Goal: Information Seeking & Learning: Learn about a topic

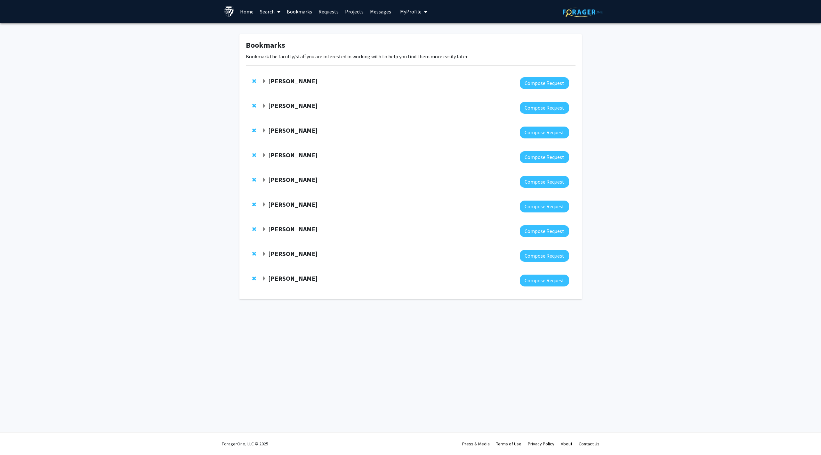
click at [281, 207] on strong "[PERSON_NAME]" at bounding box center [292, 204] width 49 height 8
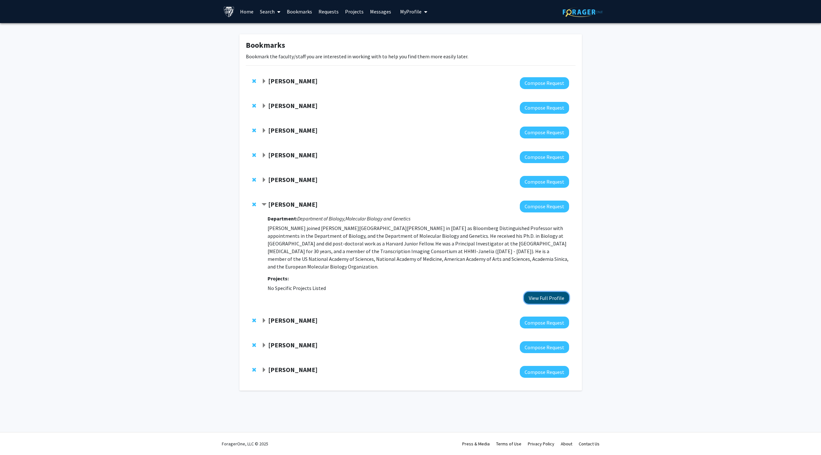
click at [528, 292] on button "View Full Profile" at bounding box center [546, 298] width 45 height 12
click at [276, 181] on strong "Hiromi Sesaki" at bounding box center [292, 179] width 49 height 8
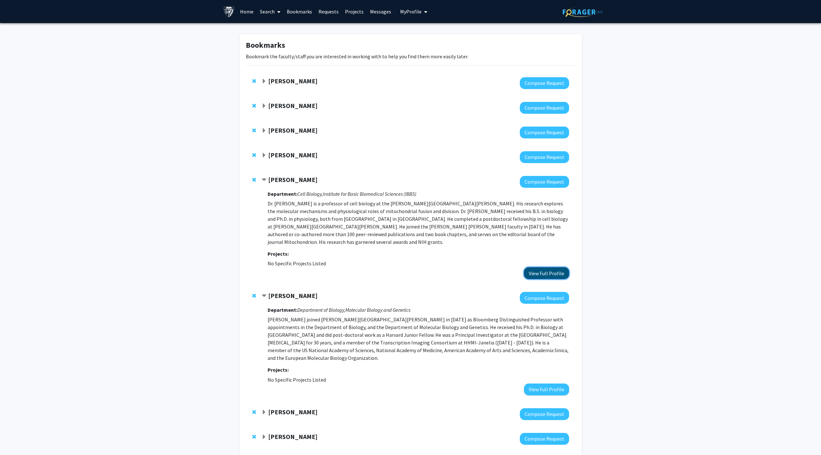
click at [552, 267] on button "View Full Profile" at bounding box center [546, 273] width 45 height 12
click at [290, 157] on strong "Fenan Rassu" at bounding box center [292, 155] width 49 height 8
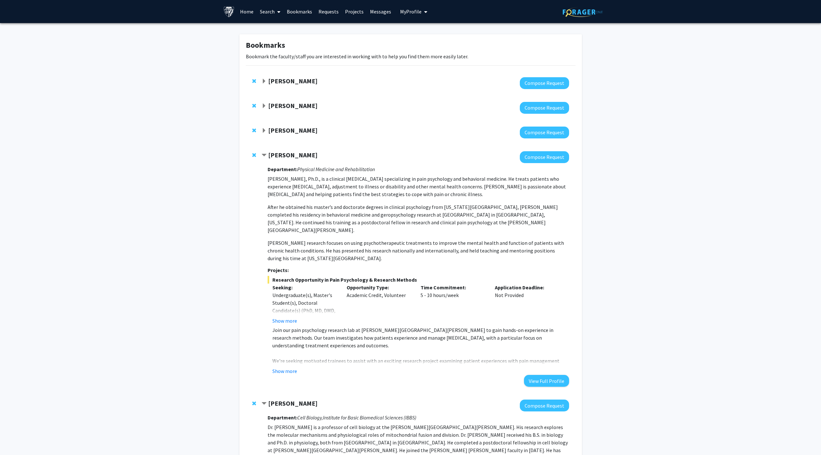
click at [292, 132] on strong "Yannis Paulus" at bounding box center [292, 130] width 49 height 8
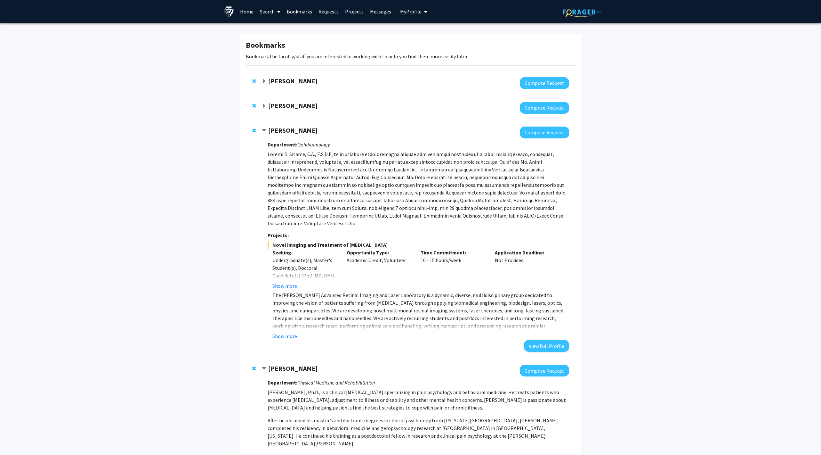
click at [292, 105] on strong "[PERSON_NAME]" at bounding box center [292, 105] width 49 height 8
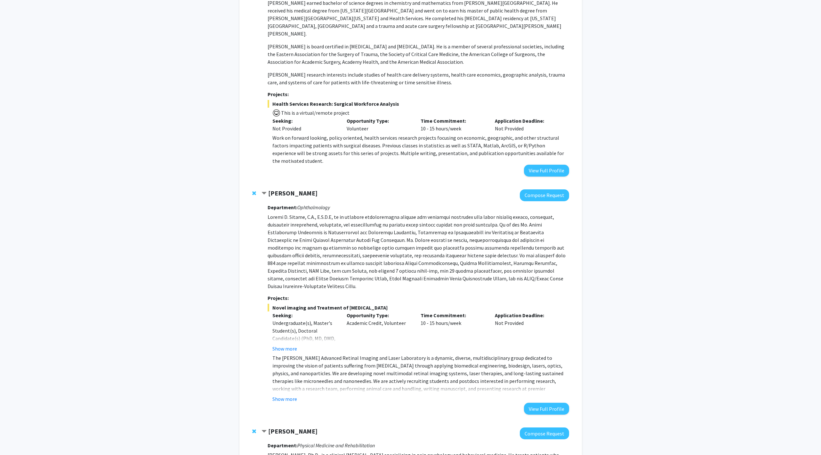
scroll to position [165, 0]
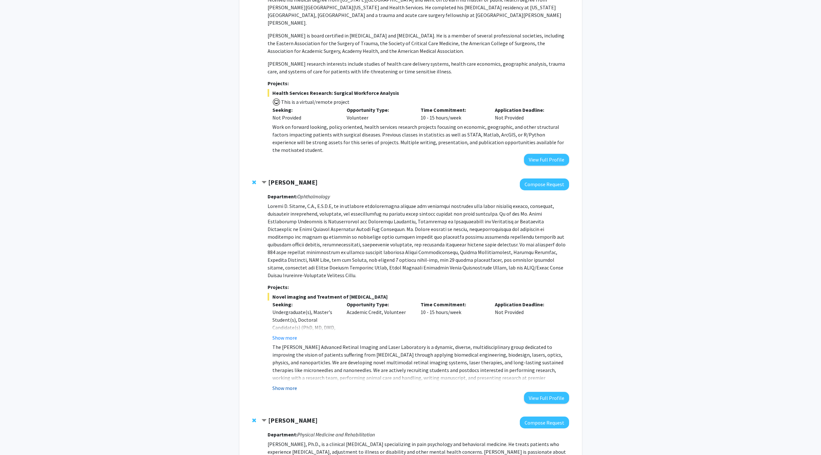
click at [294, 384] on button "Show more" at bounding box center [284, 388] width 25 height 8
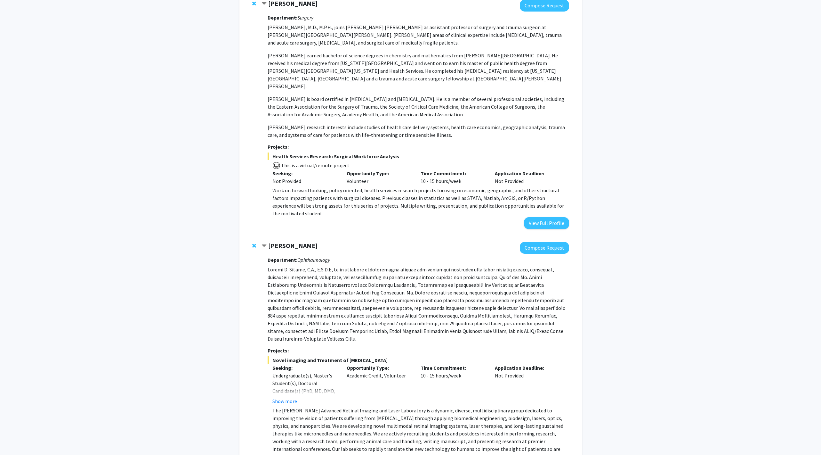
scroll to position [82, 0]
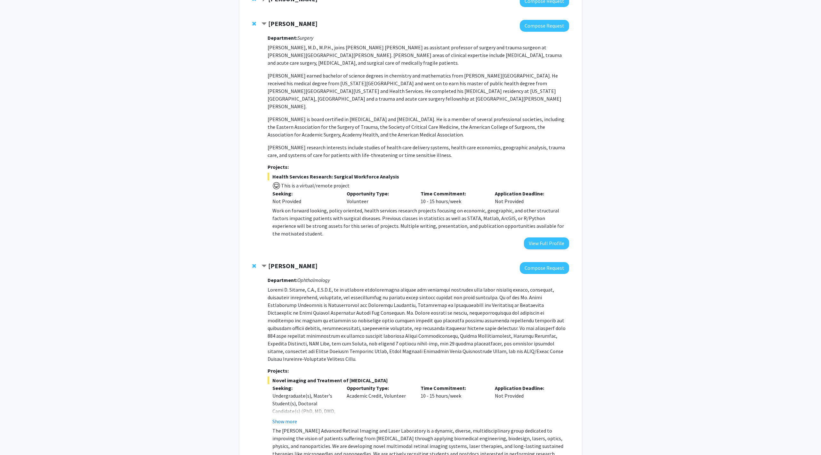
click at [346, 208] on p "Work on forward looking, policy oriented, health services research projects foc…" at bounding box center [420, 221] width 296 height 31
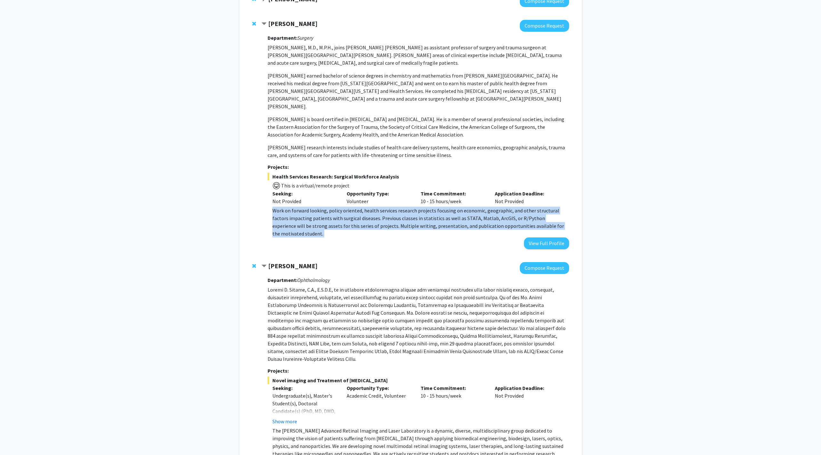
click at [346, 208] on p "Work on forward looking, policy oriented, health services research projects foc…" at bounding box center [420, 221] width 296 height 31
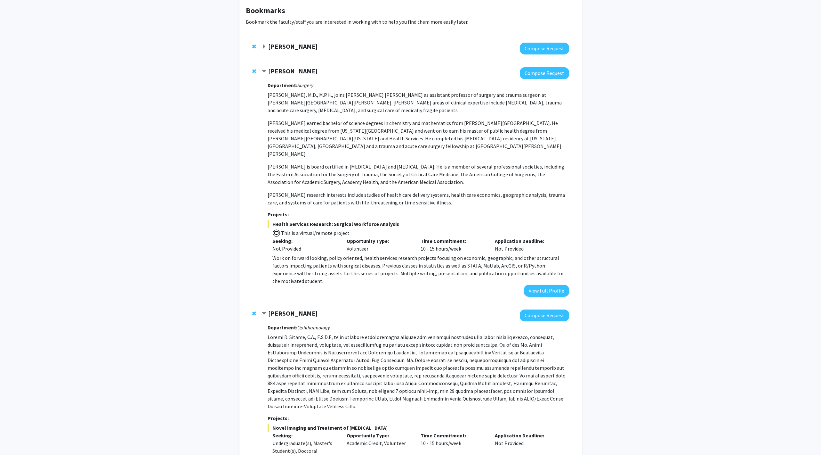
scroll to position [11, 0]
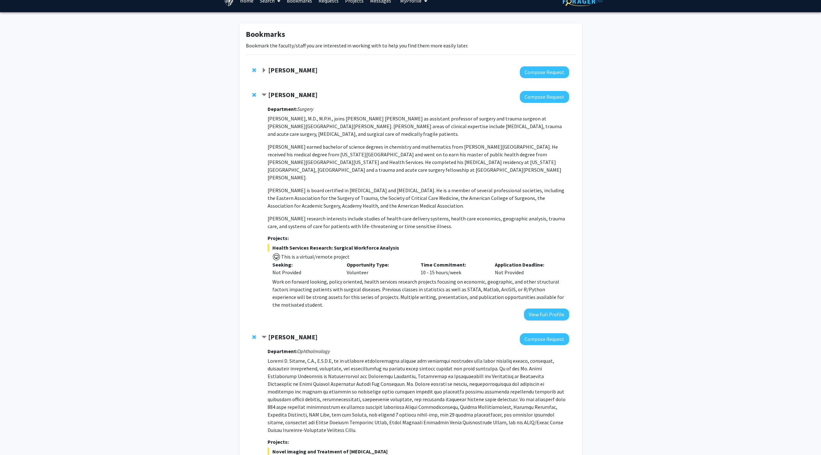
click at [283, 66] on strong "Jean Kim" at bounding box center [292, 70] width 49 height 8
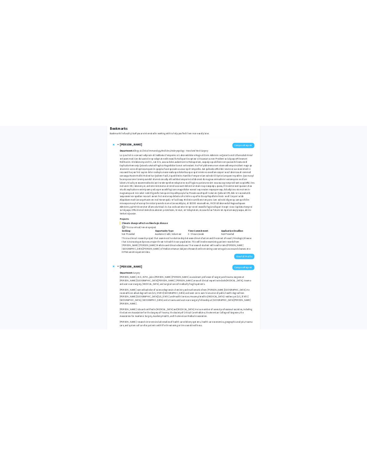
scroll to position [42, 0]
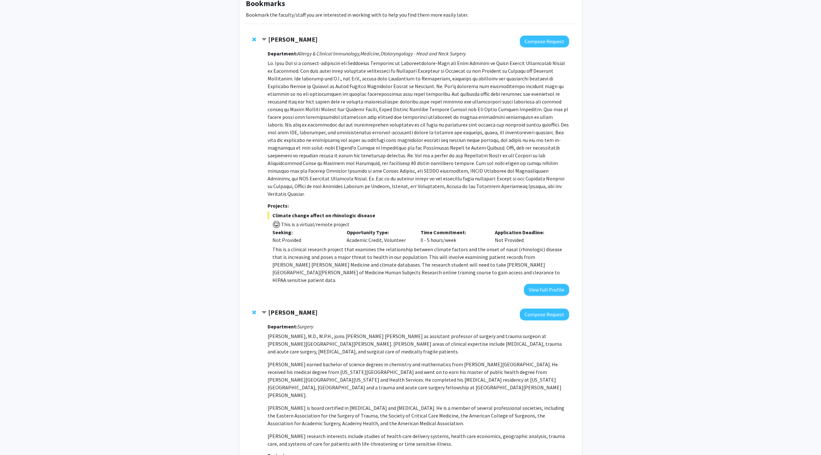
click at [328, 211] on span "Climate change affect on rhinologic disease" at bounding box center [418, 215] width 301 height 8
click at [336, 211] on span "Climate change affect on rhinologic disease" at bounding box center [418, 215] width 301 height 8
click at [552, 284] on button "View Full Profile" at bounding box center [546, 290] width 45 height 12
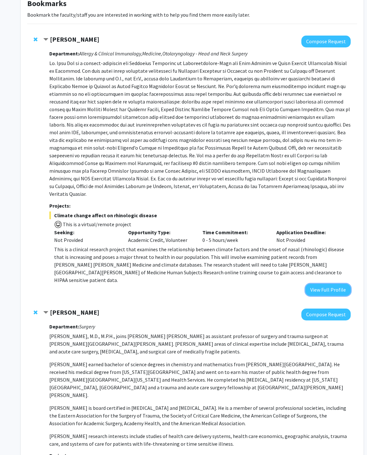
scroll to position [0, 0]
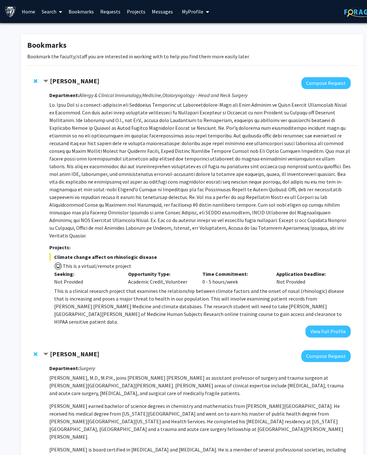
click at [77, 9] on link "Bookmarks" at bounding box center [81, 11] width 32 height 22
click at [52, 12] on link "Search" at bounding box center [51, 11] width 27 height 22
click at [55, 25] on span "Faculty/Staff" at bounding box center [61, 29] width 47 height 13
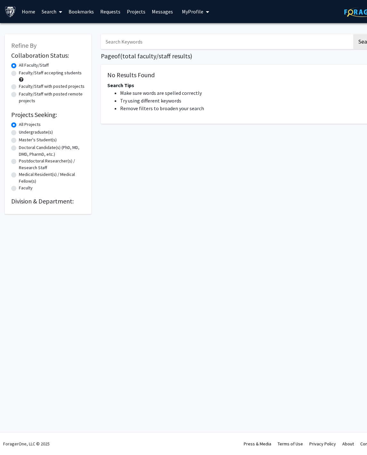
click at [35, 131] on label "Undergraduate(s)" at bounding box center [36, 132] width 34 height 7
click at [23, 131] on input "Undergraduate(s)" at bounding box center [21, 131] width 4 height 4
radio input "true"
click at [26, 13] on link "Home" at bounding box center [29, 11] width 20 height 22
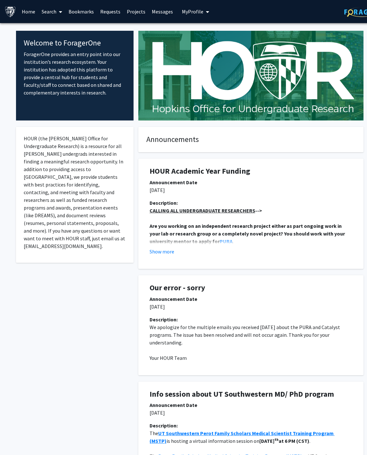
scroll to position [0, 17]
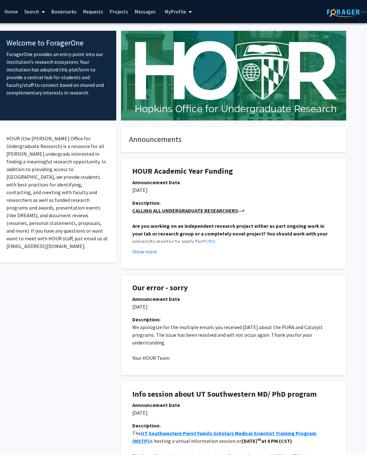
click at [338, 11] on img at bounding box center [347, 12] width 40 height 10
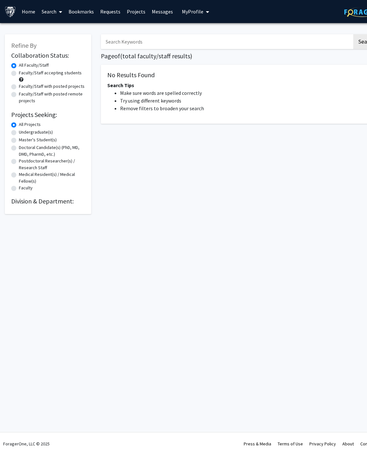
click at [133, 11] on link "Projects" at bounding box center [136, 11] width 25 height 22
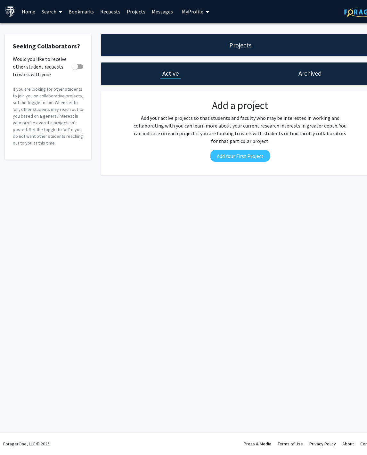
click at [292, 78] on div "Archived" at bounding box center [309, 73] width 139 height 22
click at [87, 11] on link "Bookmarks" at bounding box center [81, 11] width 32 height 22
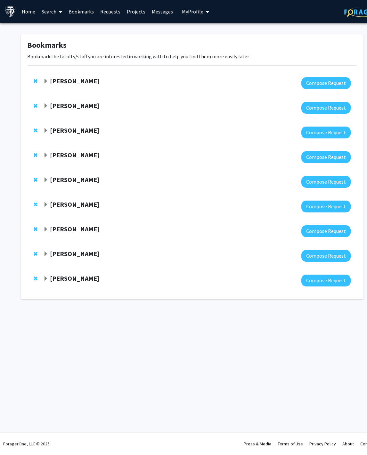
click at [67, 79] on strong "Jean Kim" at bounding box center [74, 81] width 49 height 8
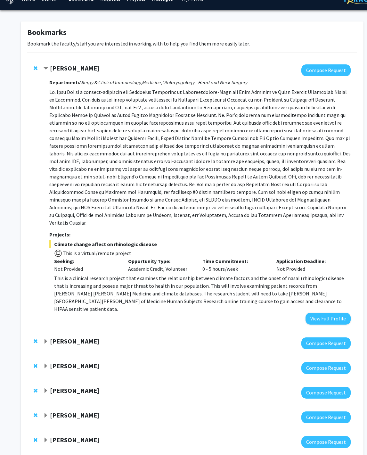
scroll to position [12, 0]
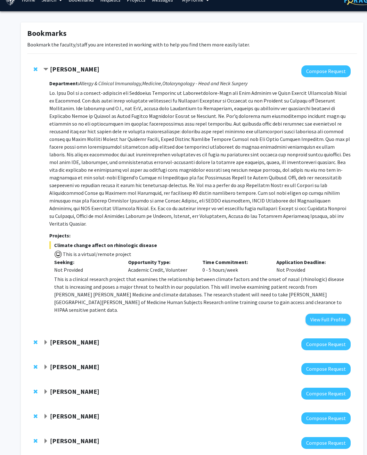
click at [37, 69] on span "Remove Jean Kim from bookmarks" at bounding box center [36, 69] width 4 height 5
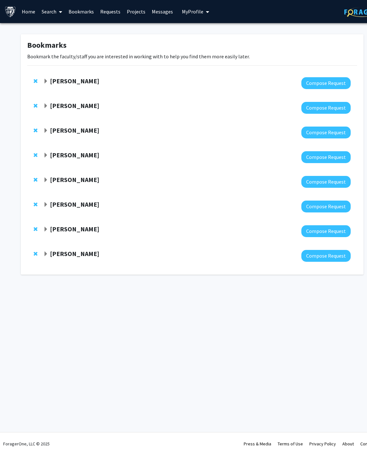
click at [37, 255] on span "Remove Liyun Zhang from bookmarks" at bounding box center [36, 253] width 4 height 5
click at [35, 228] on span "Remove Jeff Mumm from bookmarks" at bounding box center [36, 228] width 4 height 5
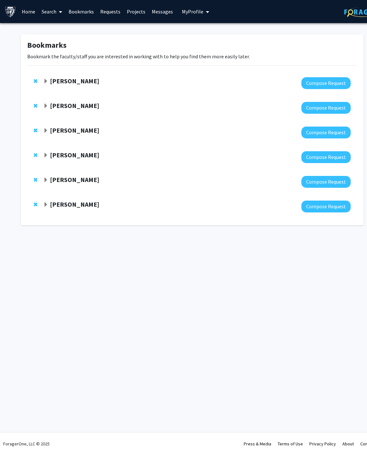
click at [35, 203] on span "Remove Steven Farber from bookmarks" at bounding box center [36, 204] width 4 height 5
click at [62, 131] on strong "Fenan Rassu" at bounding box center [74, 130] width 49 height 8
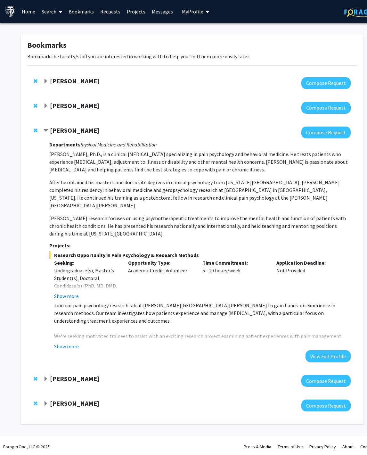
click at [64, 103] on strong "Yannis Paulus" at bounding box center [74, 105] width 49 height 8
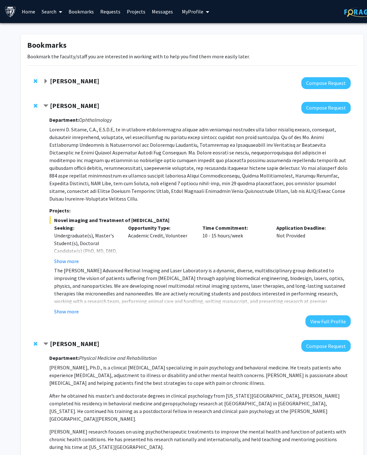
click at [71, 82] on strong "[PERSON_NAME]" at bounding box center [74, 81] width 49 height 8
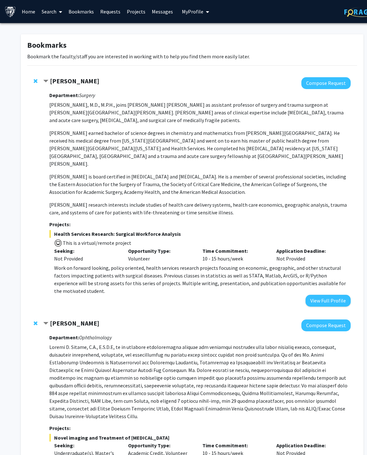
click at [192, 269] on p "Work on forward looking, policy oriented, health services research projects foc…" at bounding box center [202, 279] width 296 height 31
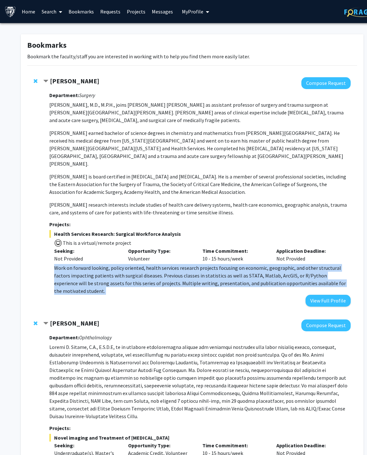
click at [192, 269] on p "Work on forward looking, policy oriented, health services research projects foc…" at bounding box center [202, 279] width 296 height 31
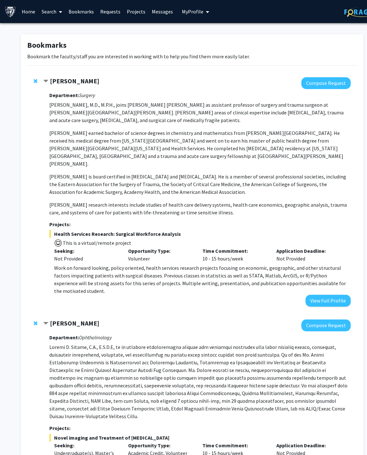
click at [202, 269] on p "Work on forward looking, policy oriented, health services research projects foc…" at bounding box center [202, 279] width 296 height 31
click at [309, 294] on button "View Full Profile" at bounding box center [327, 300] width 45 height 12
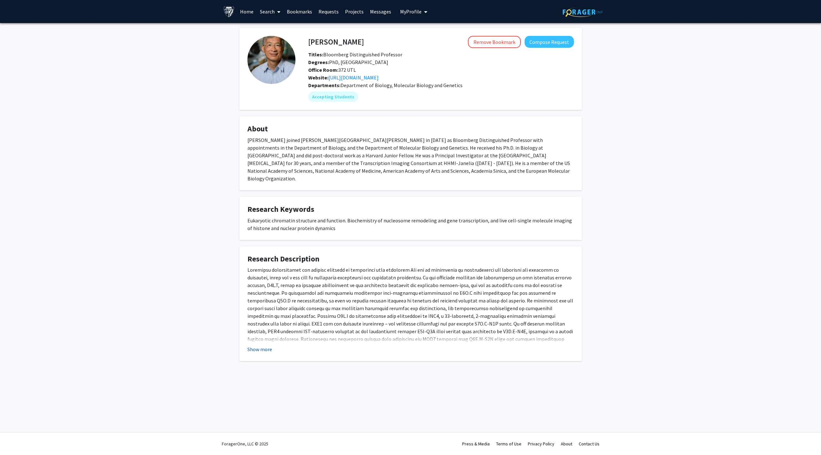
click at [268, 345] on button "Show more" at bounding box center [259, 349] width 25 height 8
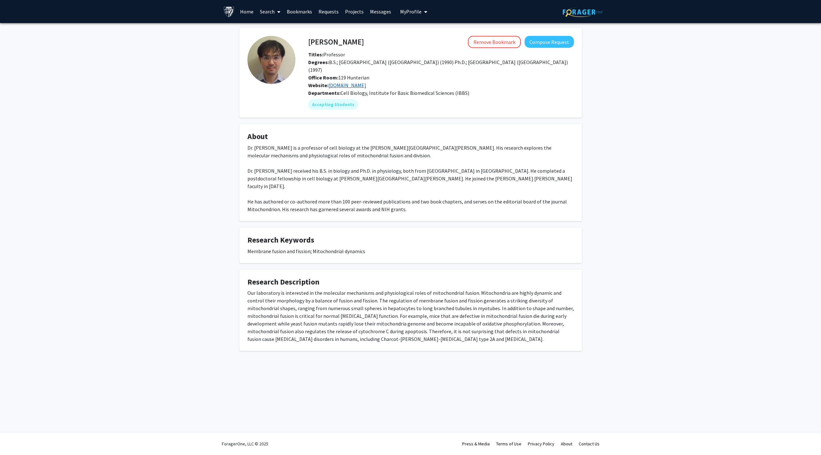
click at [366, 82] on link "www.iijima-sesaki-lab.com" at bounding box center [347, 85] width 38 height 6
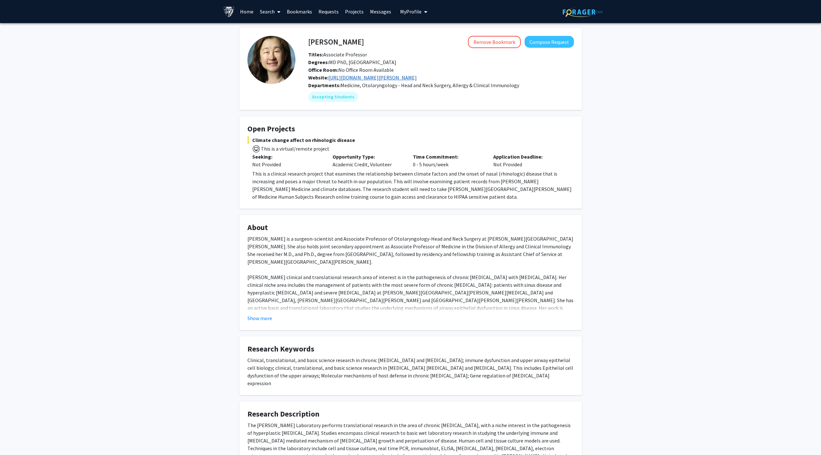
click at [417, 79] on link "https://www.hopkinsmedicine.org/research/labs/jean-kim-lab" at bounding box center [372, 77] width 88 height 6
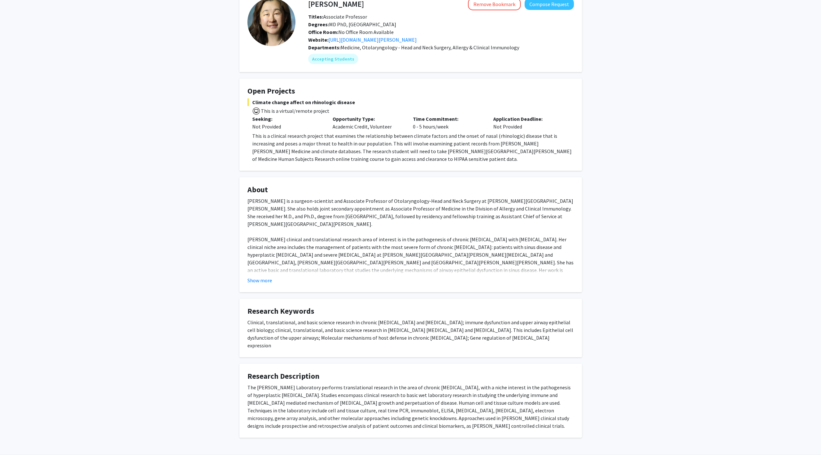
scroll to position [38, 0]
click at [265, 278] on button "Show more" at bounding box center [259, 280] width 25 height 8
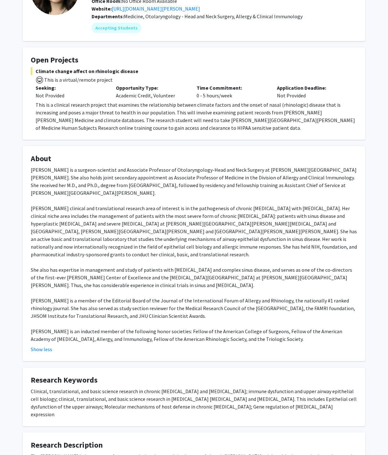
scroll to position [70, 0]
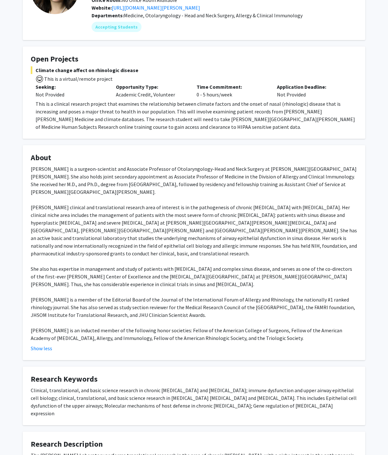
click at [272, 119] on p "This is a clinical research project that examines the relationship between clim…" at bounding box center [197, 115] width 322 height 31
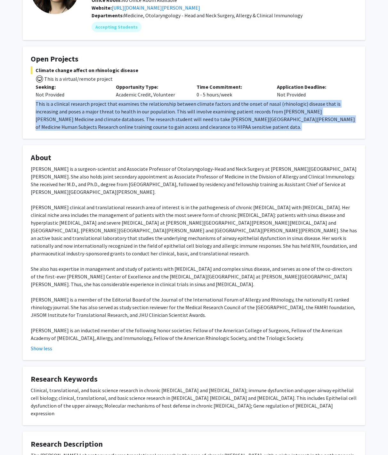
click at [272, 119] on p "This is a clinical research project that examines the relationship between clim…" at bounding box center [197, 115] width 322 height 31
click at [283, 118] on p "This is a clinical research project that examines the relationship between clim…" at bounding box center [197, 115] width 322 height 31
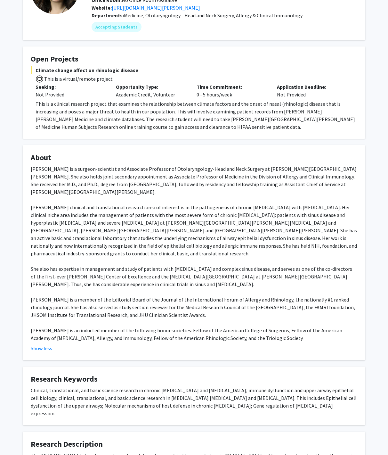
click at [283, 118] on p "This is a clinical research project that examines the relationship between clim…" at bounding box center [197, 115] width 322 height 31
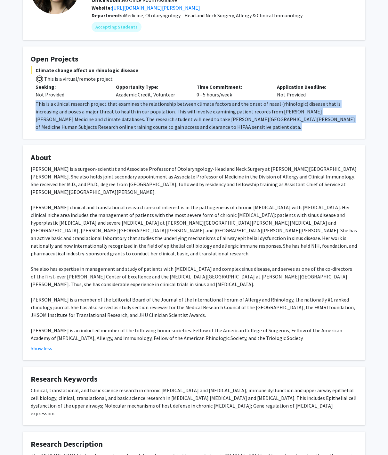
click at [283, 118] on p "This is a clinical research project that examines the relationship between clim…" at bounding box center [197, 115] width 322 height 31
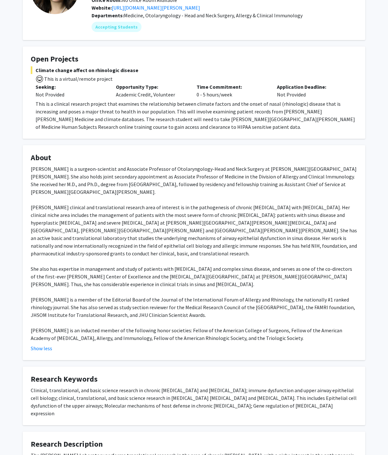
click at [294, 113] on p "This is a clinical research project that examines the relationship between clim…" at bounding box center [197, 115] width 322 height 31
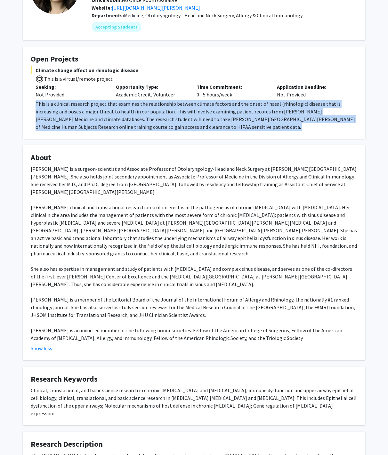
click at [294, 113] on p "This is a clinical research project that examines the relationship between clim…" at bounding box center [197, 115] width 322 height 31
click at [306, 113] on p "This is a clinical research project that examines the relationship between clim…" at bounding box center [197, 115] width 322 height 31
drag, startPoint x: 306, startPoint y: 113, endPoint x: 252, endPoint y: 113, distance: 53.5
click at [252, 113] on p "This is a clinical research project that examines the relationship between clim…" at bounding box center [197, 115] width 322 height 31
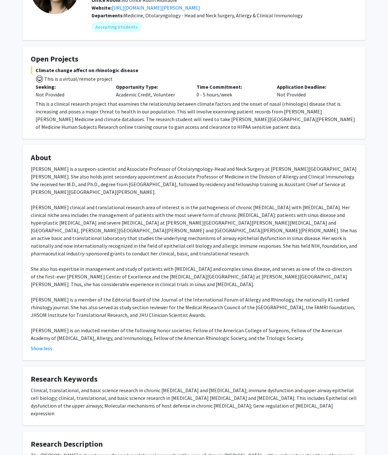
click at [252, 113] on p "This is a clinical research project that examines the relationship between clim…" at bounding box center [197, 115] width 322 height 31
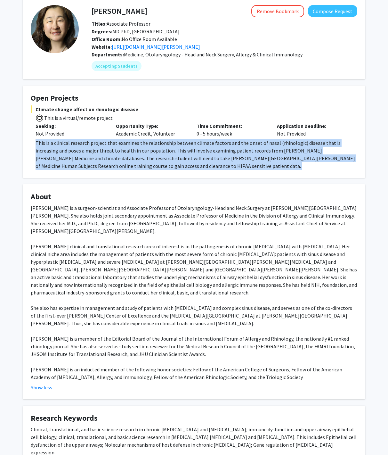
scroll to position [30, 0]
click at [146, 177] on fg-card "Open Projects Climate change affect on rhinologic disease This is a virtual/rem…" at bounding box center [194, 132] width 342 height 92
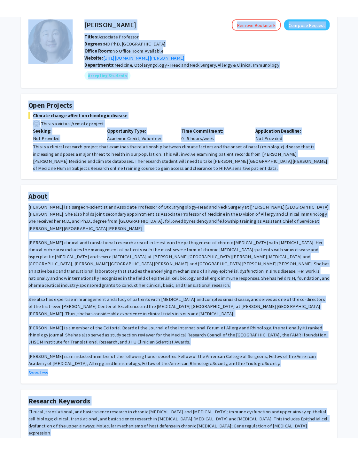
scroll to position [0, 0]
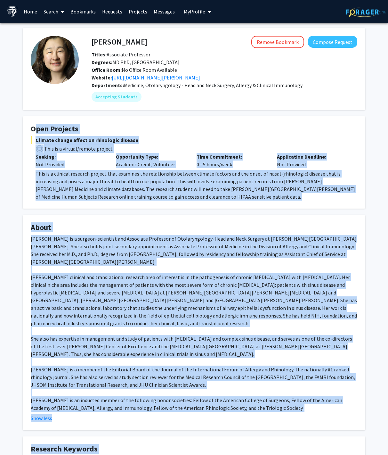
drag, startPoint x: 182, startPoint y: 405, endPoint x: 24, endPoint y: 127, distance: 320.4
click at [24, 127] on div "Jean Kim Remove Bookmark Compose Request Titles: Associate Professor Degrees: M…" at bounding box center [194, 301] width 352 height 547
copy div "Open Projects Climate change affect on rhinologic disease This is a virtual/rem…"
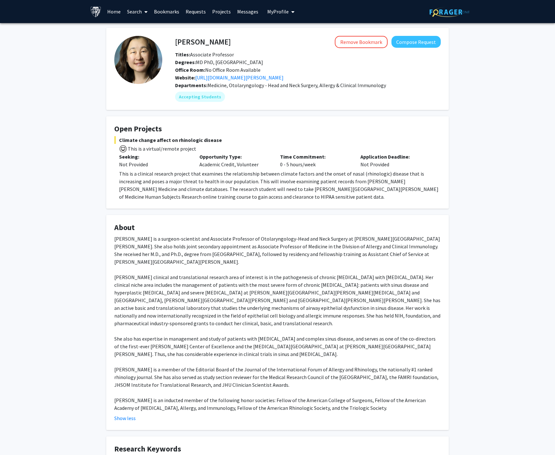
click at [315, 181] on p "This is a clinical research project that examines the relationship between clim…" at bounding box center [280, 185] width 322 height 31
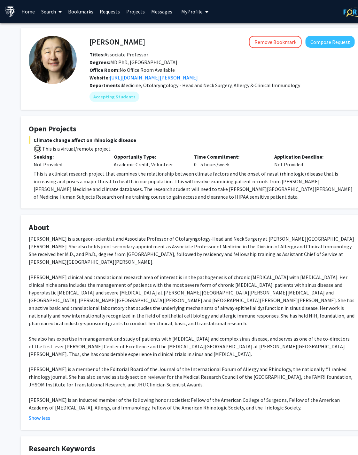
click at [173, 239] on div "Dr. Jean Kim is a surgeon-scientist and Associate Professor of Otolaryngology-H…" at bounding box center [192, 323] width 326 height 177
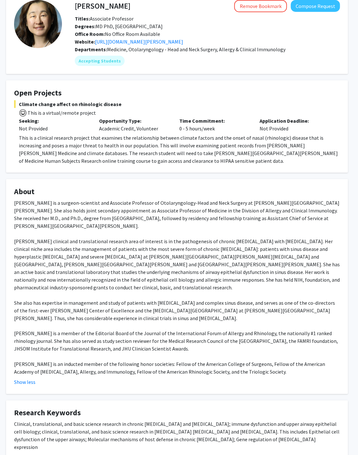
scroll to position [43, 15]
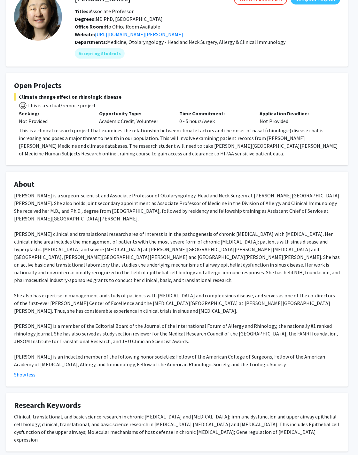
click at [177, 142] on p "This is a clinical research project that examines the relationship between clim…" at bounding box center [180, 141] width 322 height 31
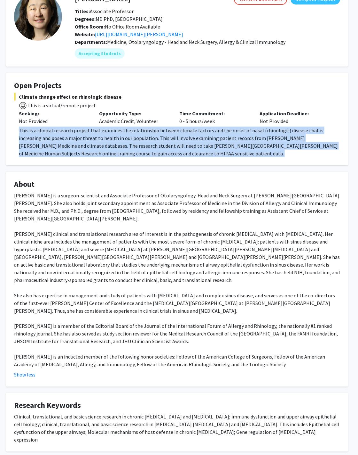
click at [177, 142] on p "This is a clinical research project that examines the relationship between clim…" at bounding box center [180, 141] width 322 height 31
click at [178, 225] on div "Dr. Jean Kim is a surgeon-scientist and Associate Professor of Otolaryngology-H…" at bounding box center [177, 279] width 326 height 177
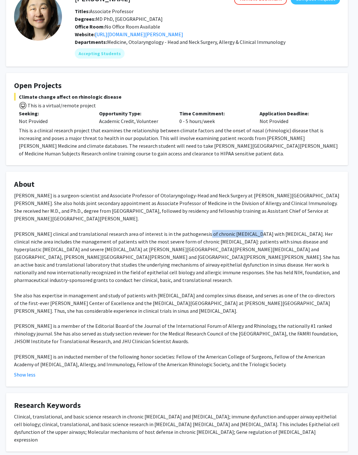
drag, startPoint x: 192, startPoint y: 234, endPoint x: 238, endPoint y: 234, distance: 46.1
click at [238, 234] on div "Dr. Jean Kim is a surgeon-scientist and Associate Professor of Otolaryngology-H…" at bounding box center [177, 279] width 326 height 177
copy div "chronic rhinosinusitis"
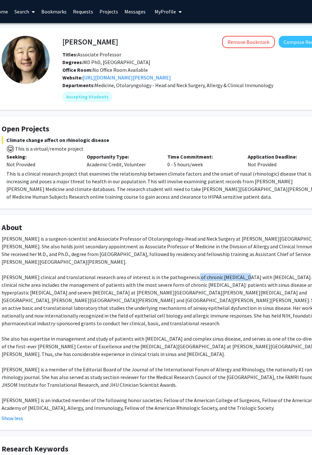
scroll to position [0, 29]
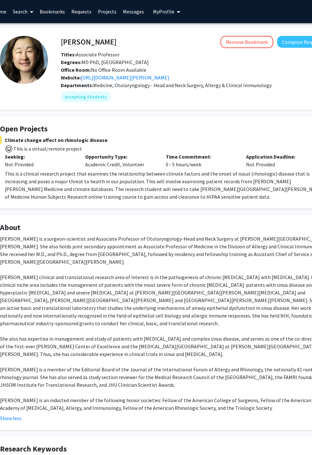
click at [173, 173] on p "This is a clinical research project that examines the relationship between clim…" at bounding box center [166, 185] width 322 height 31
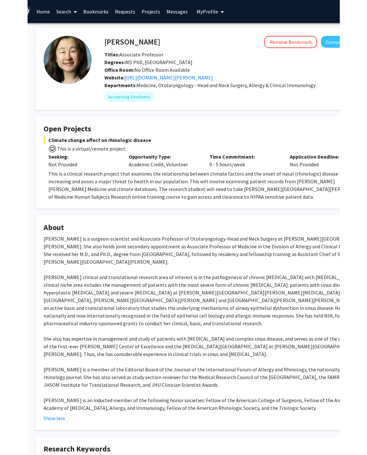
scroll to position [0, 9]
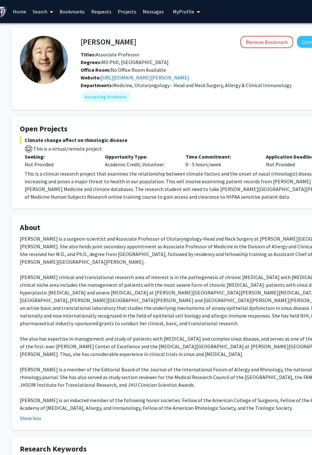
click at [230, 256] on div "Dr. Jean Kim is a surgeon-scientist and Associate Professor of Otolaryngology-H…" at bounding box center [183, 323] width 326 height 177
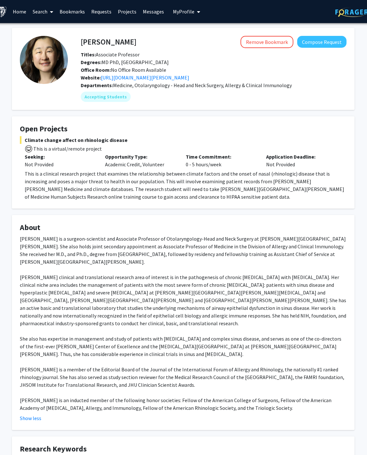
click at [166, 209] on div "Jean Kim Remove Bookmark Compose Request Titles: Associate Professor Degrees: M…" at bounding box center [183, 301] width 352 height 547
click at [229, 301] on div "Dr. Jean Kim is a surgeon-scientist and Associate Professor of Otolaryngology-H…" at bounding box center [183, 323] width 326 height 177
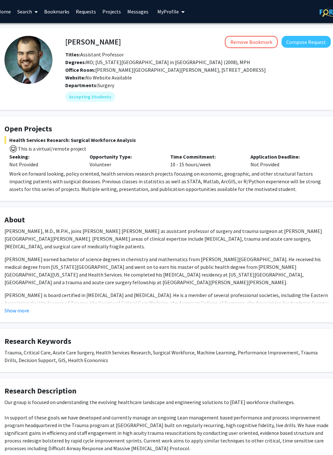
scroll to position [0, 24]
